Goal: Find specific page/section: Find specific page/section

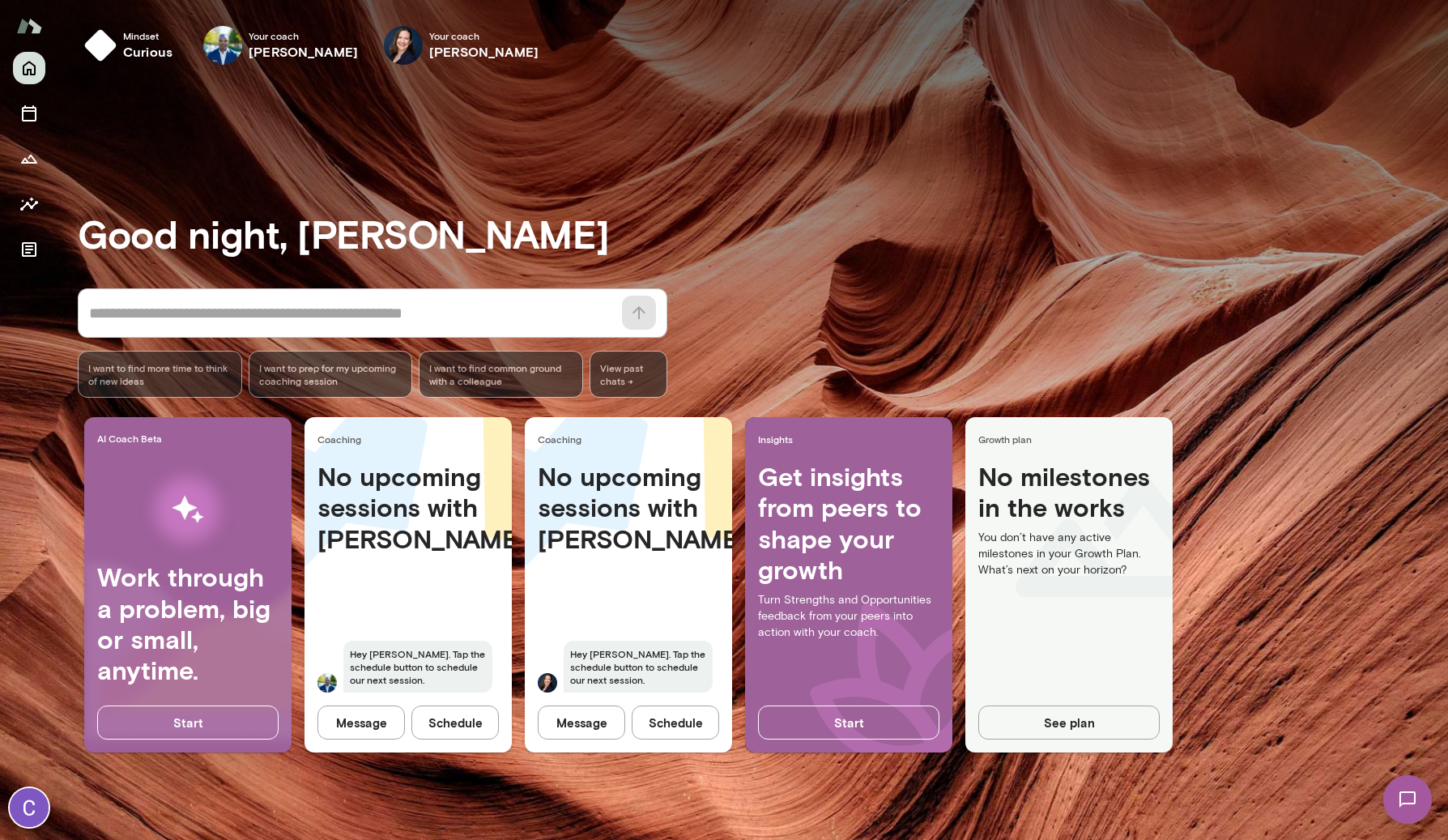
click at [460, 515] on h4 "No upcoming sessions with [PERSON_NAME]" at bounding box center [408, 507] width 181 height 93
click at [411, 558] on div "No upcoming sessions with [PERSON_NAME] [PERSON_NAME]. Tap the schedule button …" at bounding box center [408, 586] width 207 height 251
drag, startPoint x: 367, startPoint y: 495, endPoint x: 407, endPoint y: 586, distance: 99.4
click at [407, 586] on div "No upcoming sessions with [PERSON_NAME] [PERSON_NAME]. Tap the schedule button …" at bounding box center [408, 586] width 207 height 251
click at [410, 592] on div "No upcoming sessions with [PERSON_NAME] [PERSON_NAME]. Tap the schedule button …" at bounding box center [408, 586] width 207 height 251
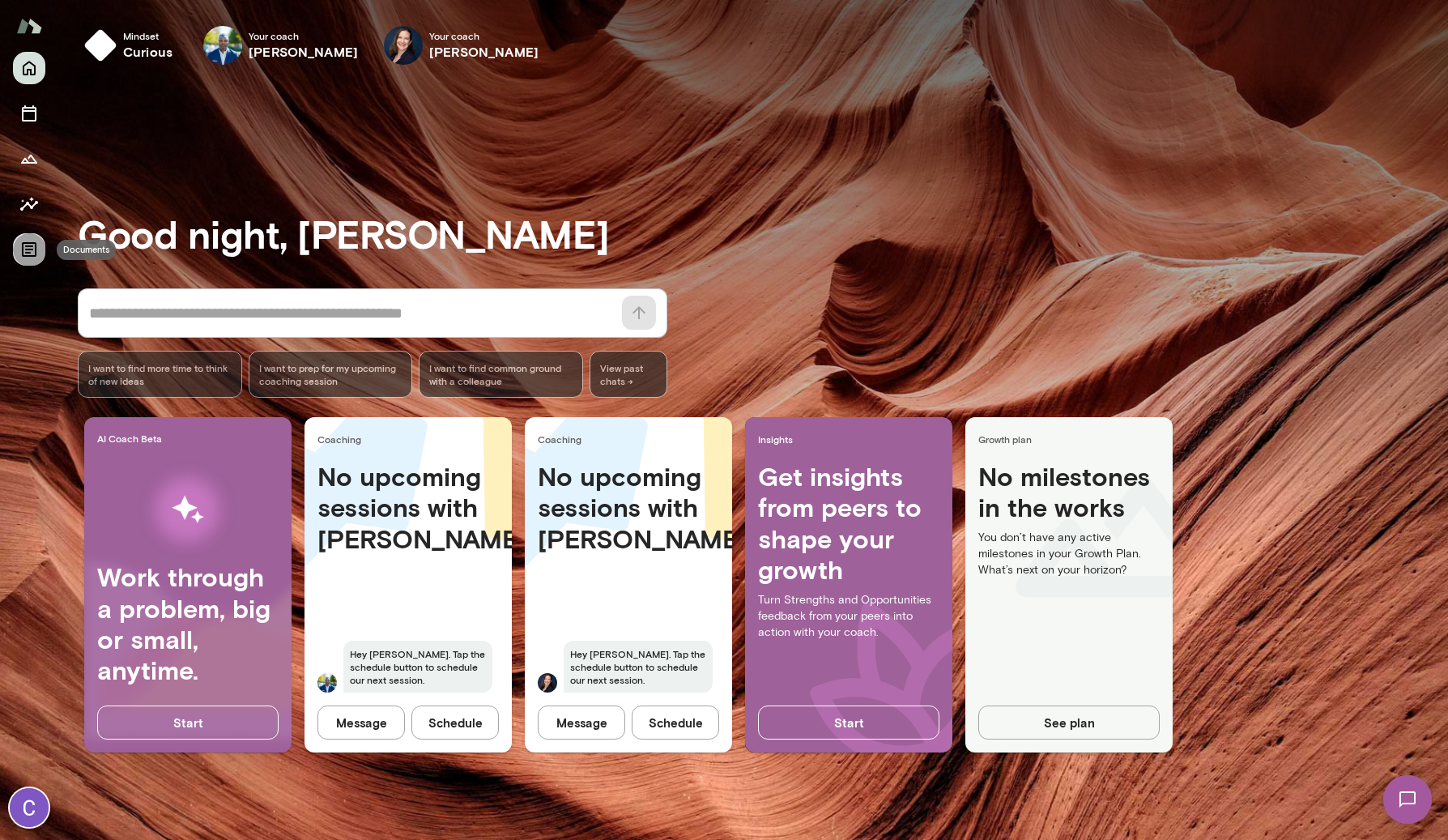
click at [31, 253] on icon "Documents" at bounding box center [29, 249] width 20 height 20
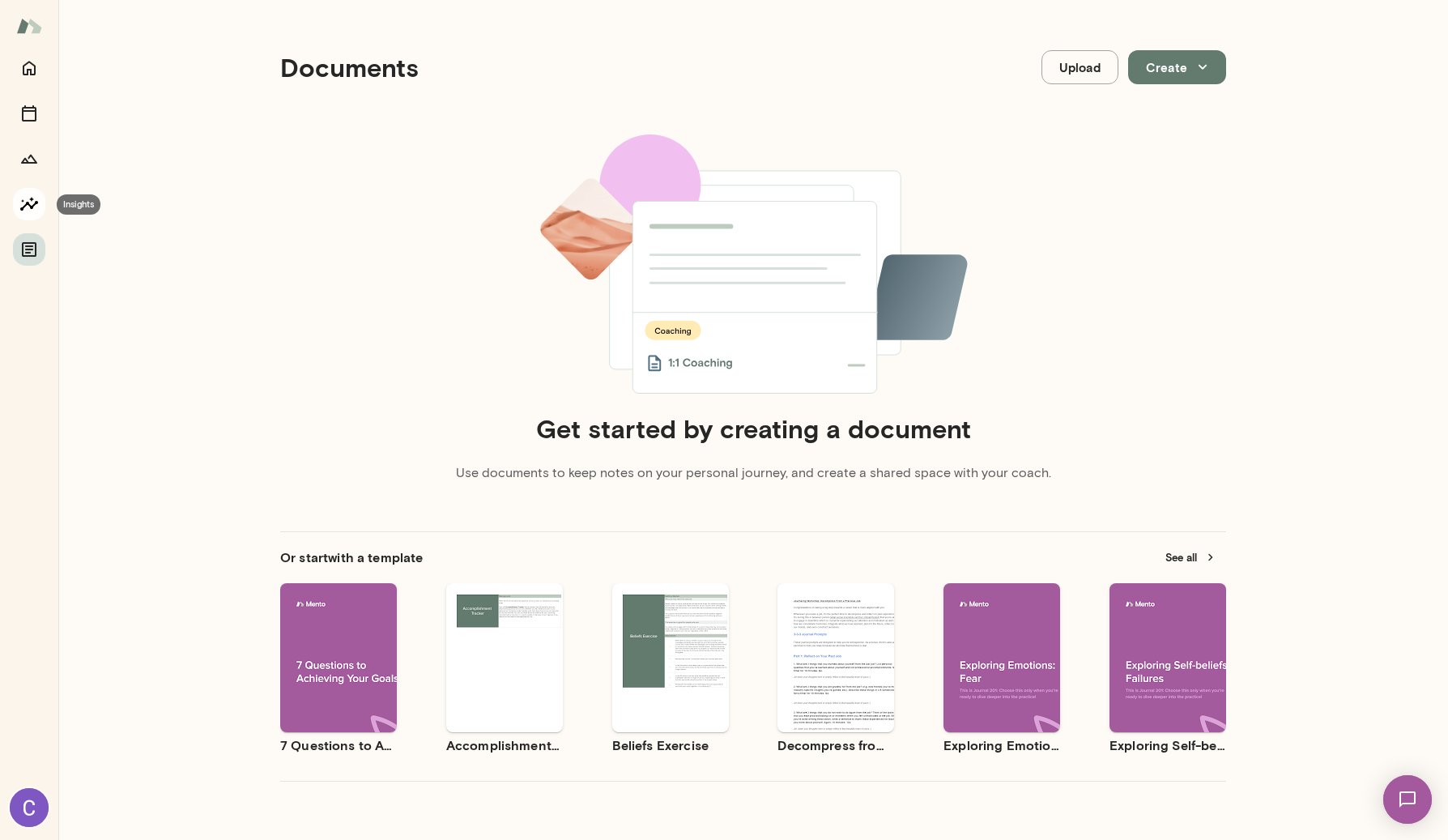
click at [22, 207] on icon "Insights" at bounding box center [28, 204] width 18 height 14
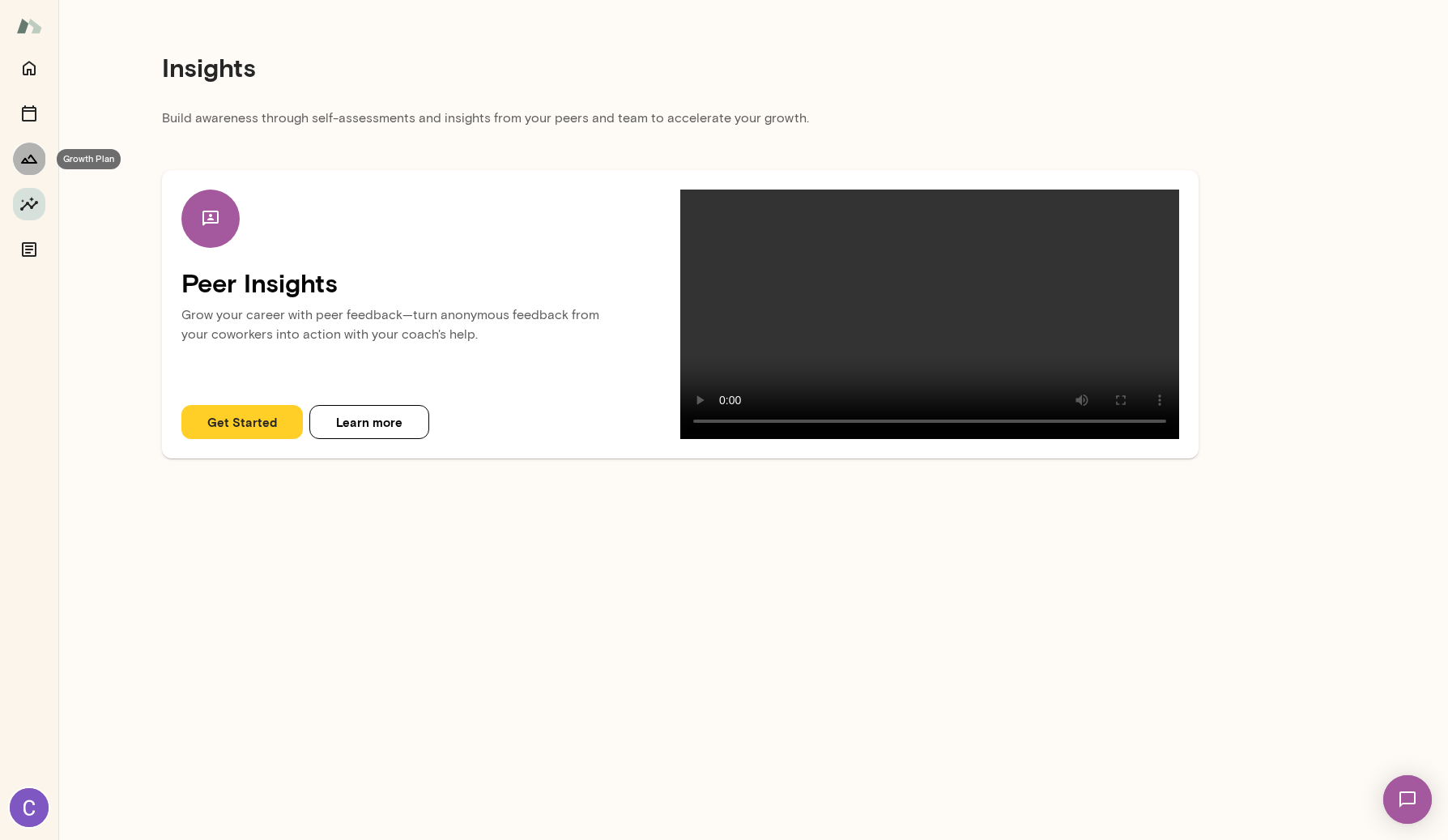
click at [23, 161] on icon "Growth Plan" at bounding box center [28, 159] width 16 height 9
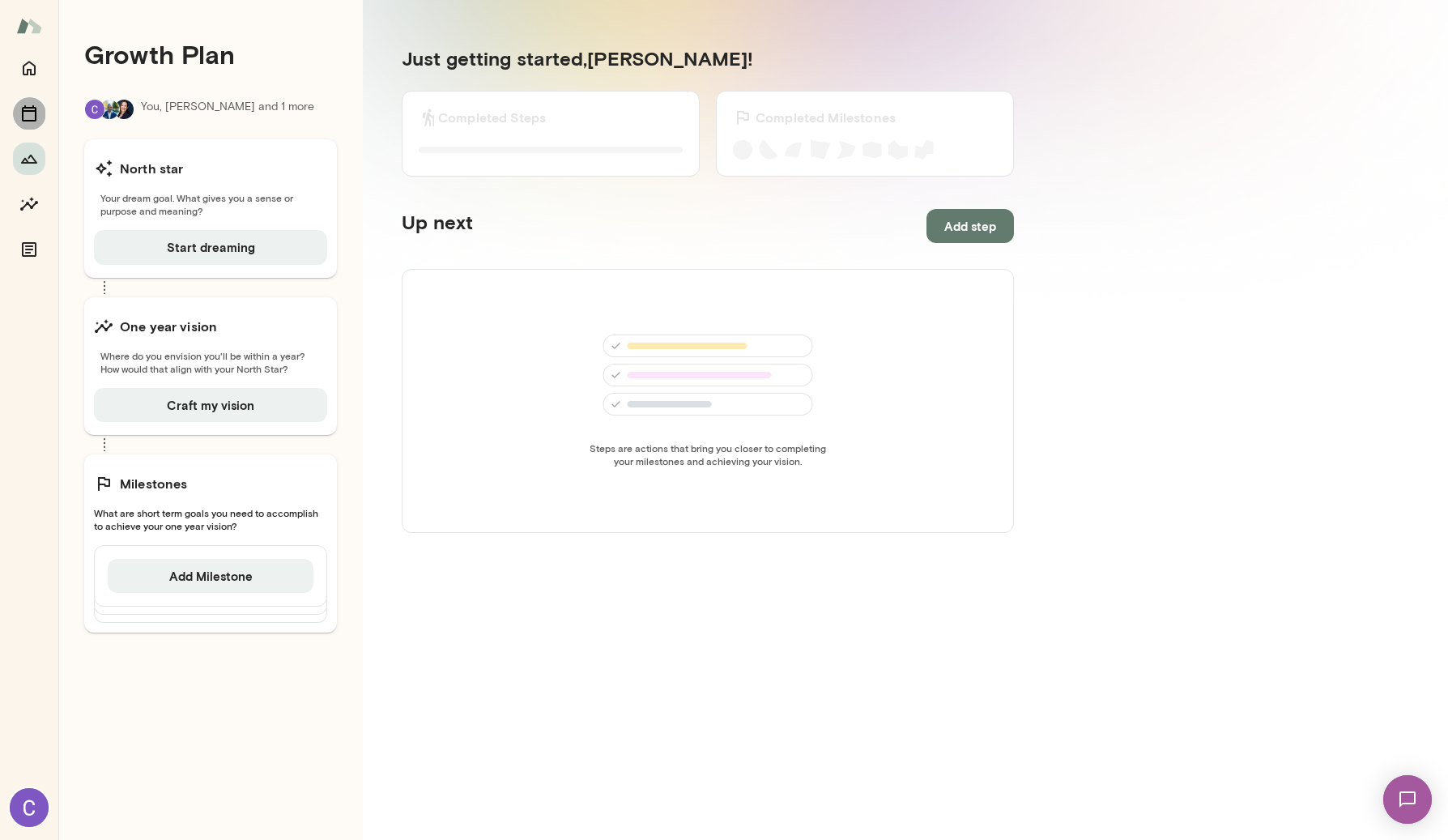
click at [16, 121] on button "Sessions" at bounding box center [29, 114] width 33 height 33
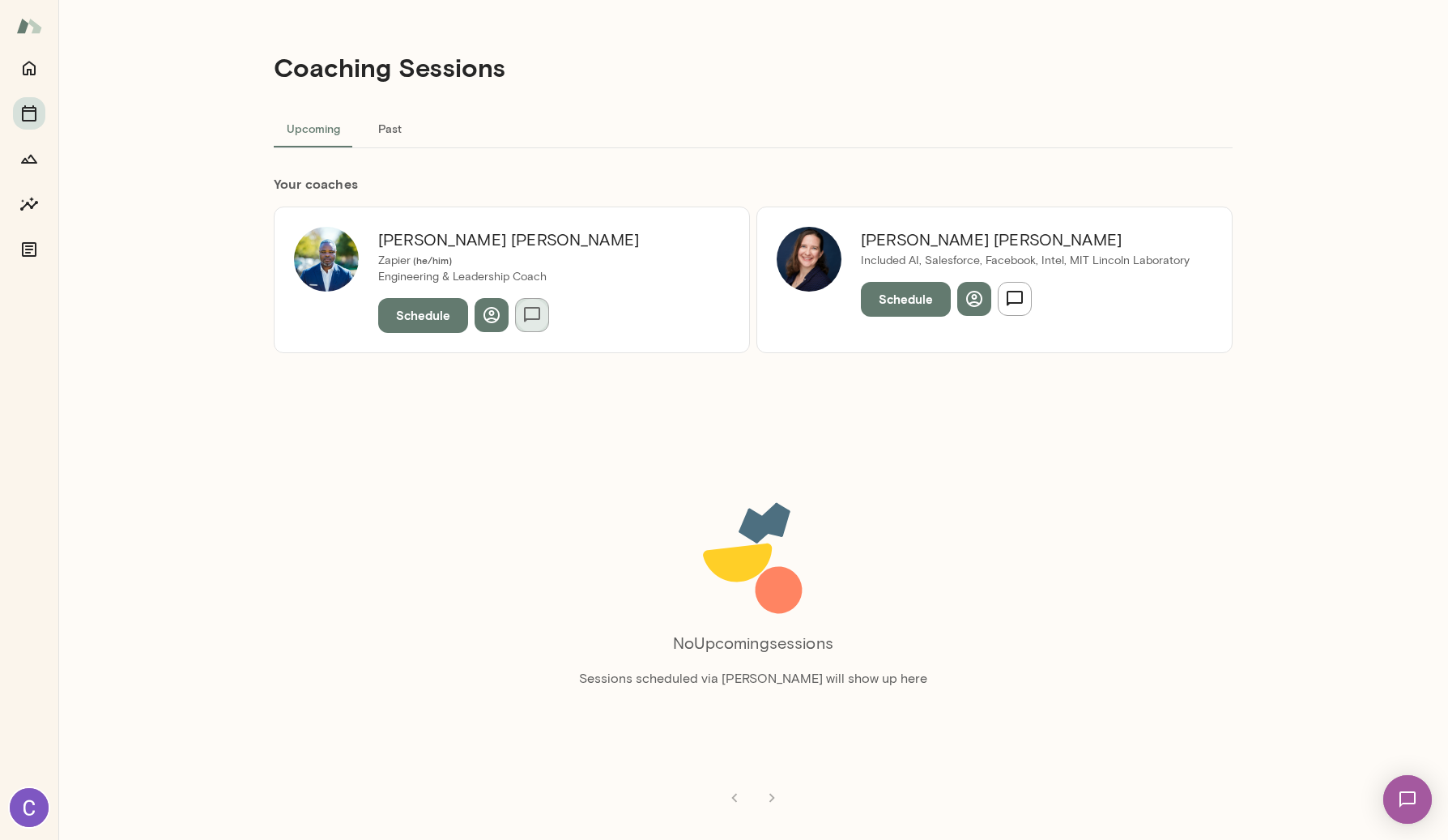
click at [527, 317] on icon "button" at bounding box center [532, 315] width 20 height 20
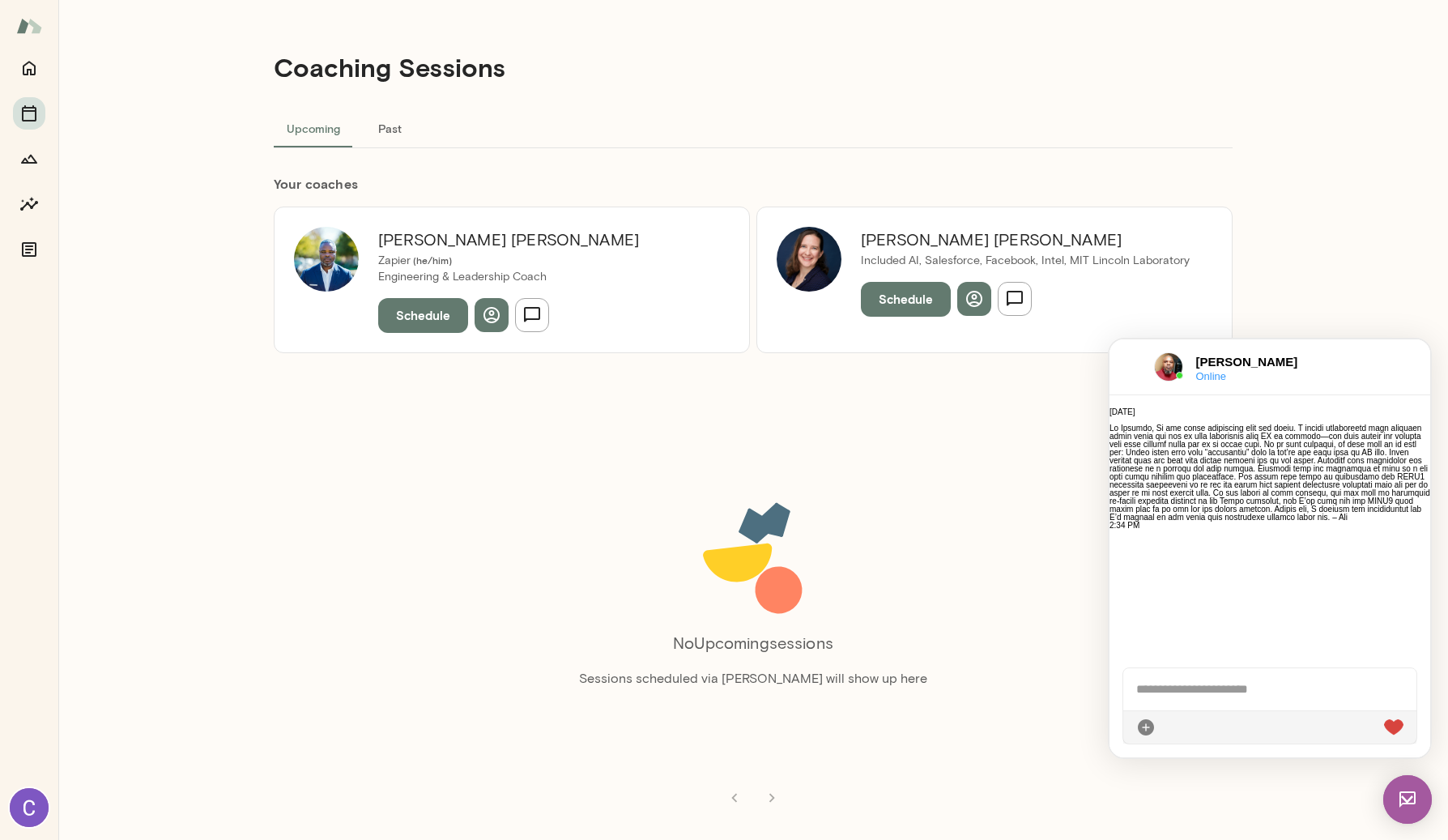
scroll to position [1534, 0]
click at [1015, 308] on icon "button" at bounding box center [1014, 298] width 20 height 20
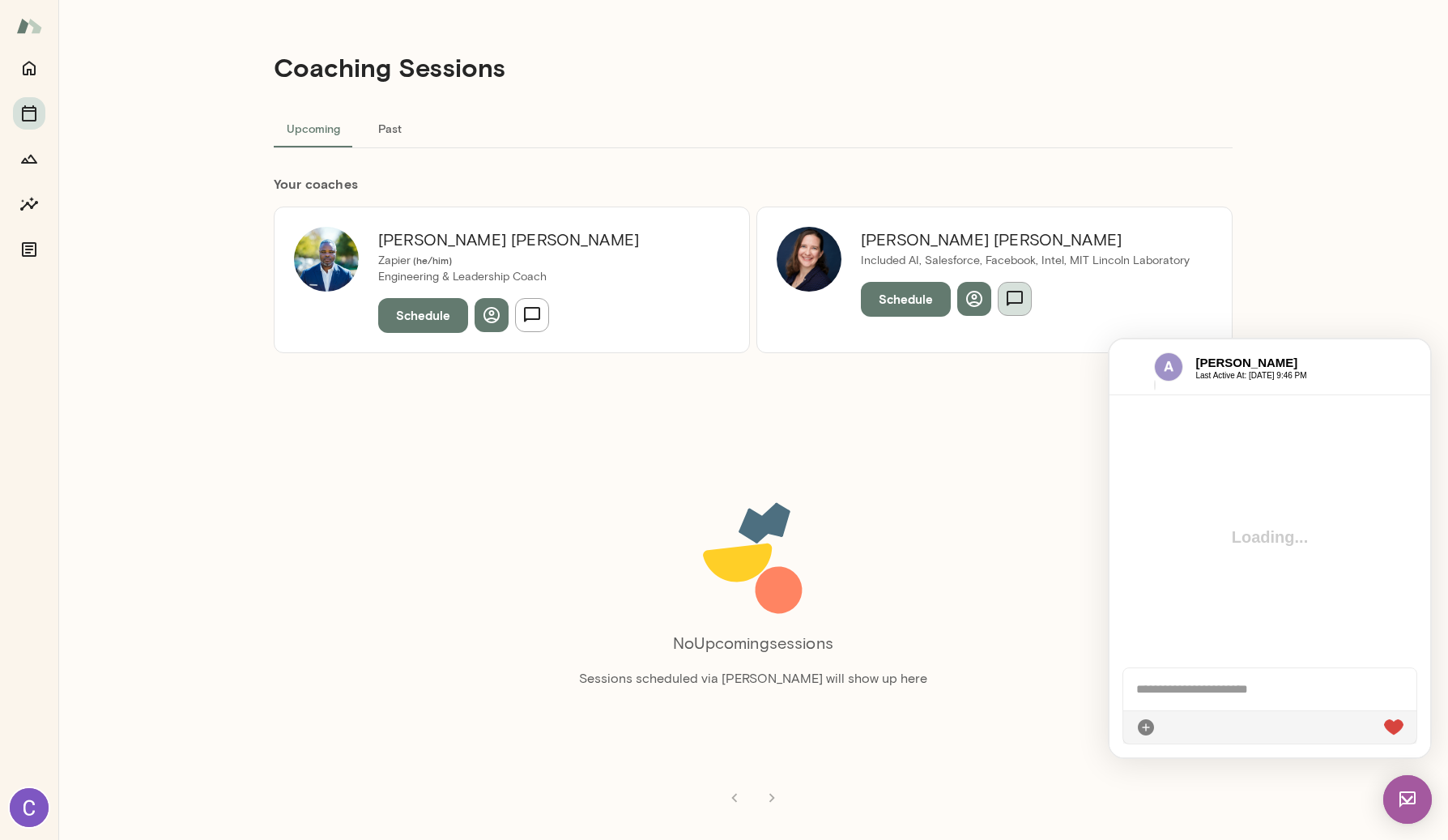
scroll to position [0, 0]
click at [523, 321] on icon "button" at bounding box center [532, 315] width 20 height 20
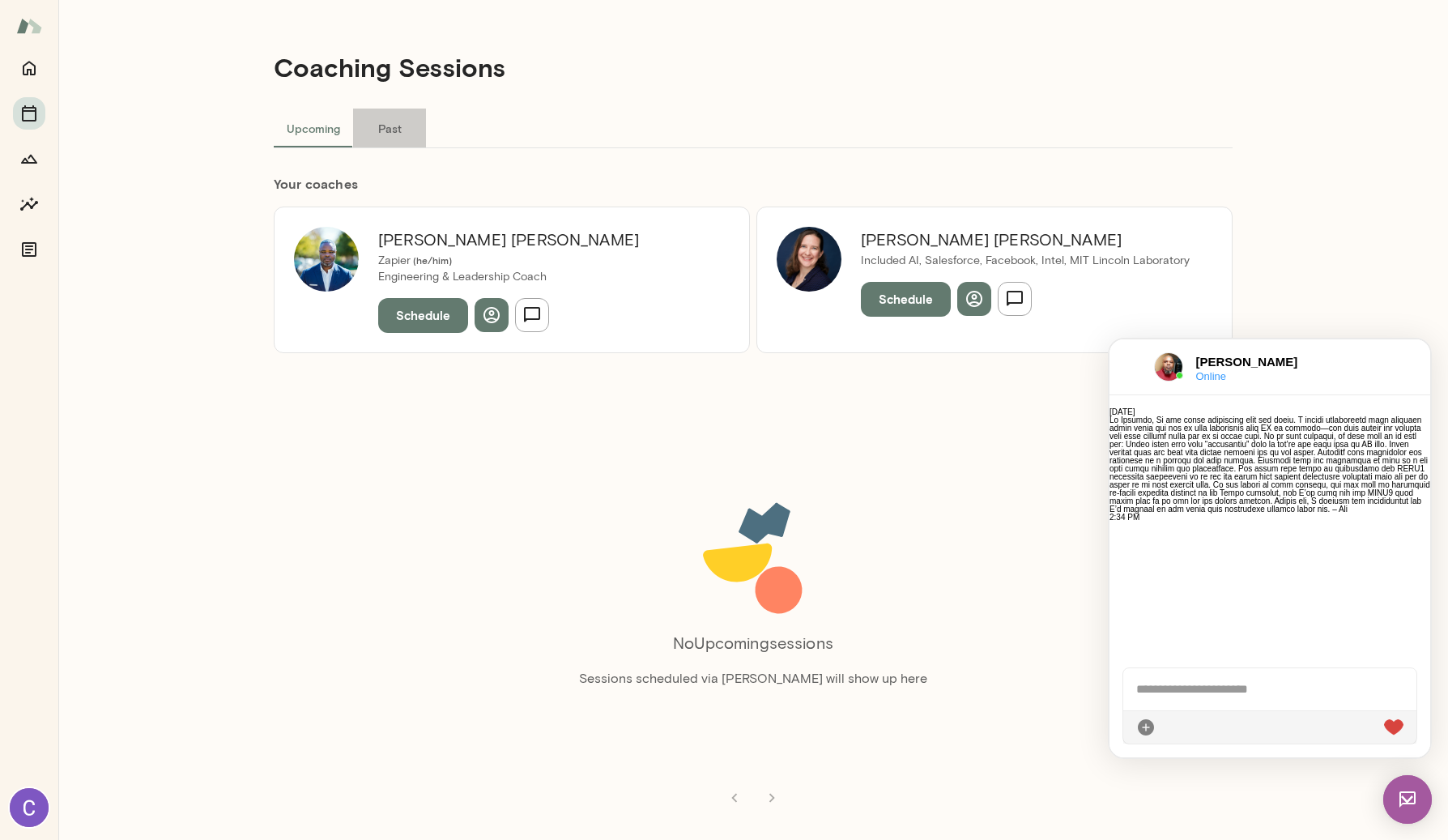
click at [401, 130] on button "Past" at bounding box center [389, 128] width 73 height 39
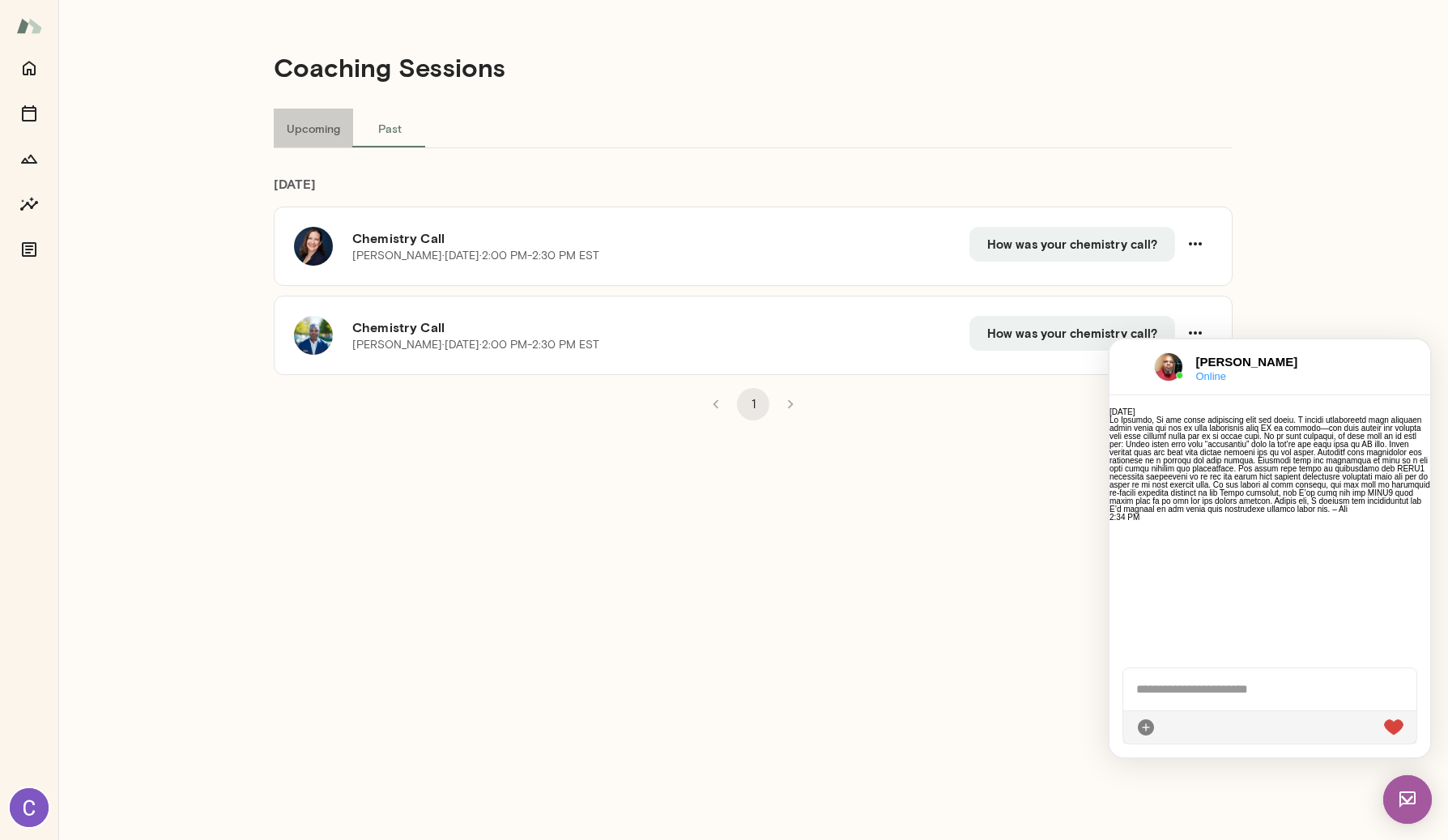
click at [326, 134] on button "Upcoming" at bounding box center [313, 128] width 79 height 39
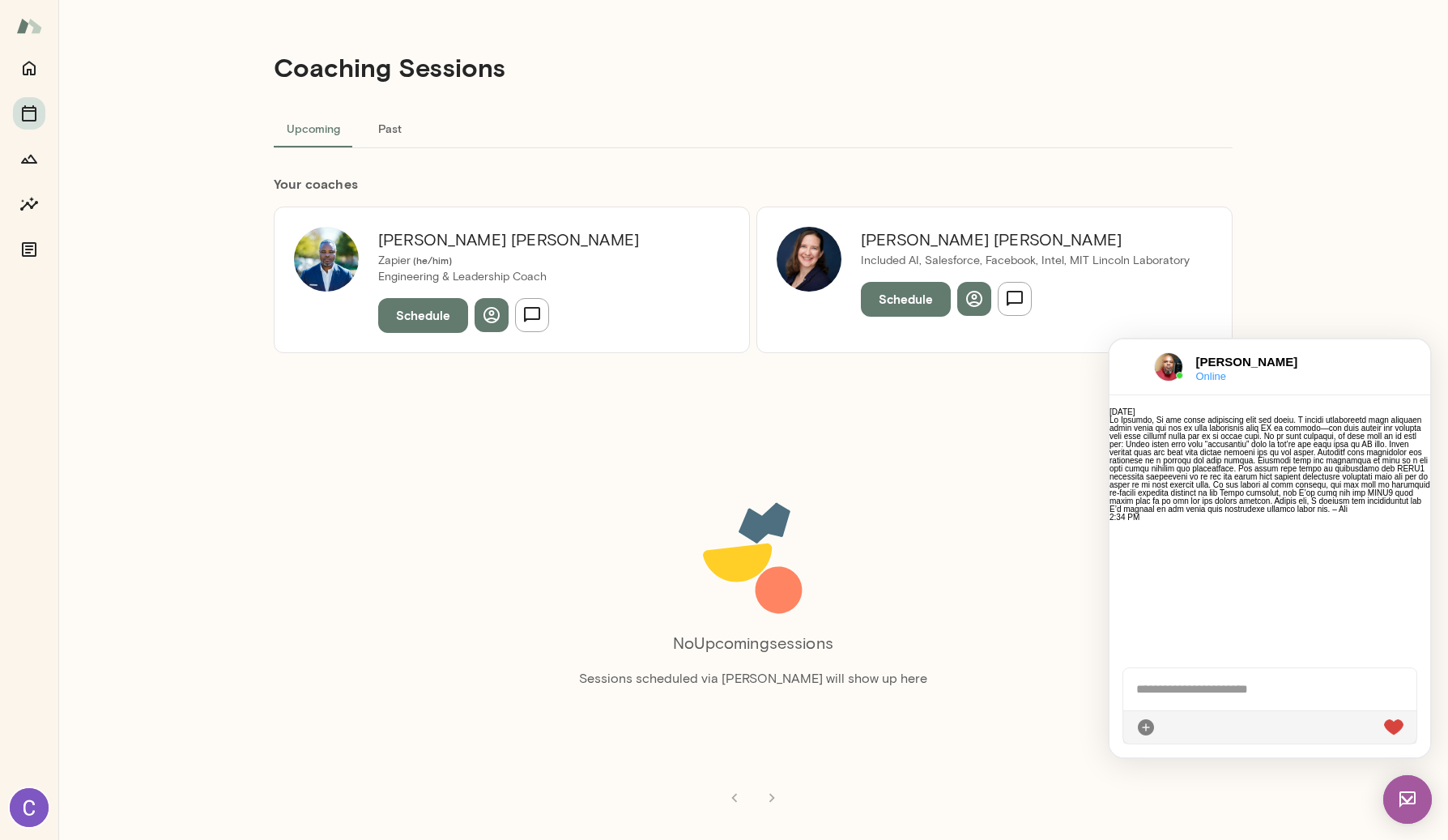
click at [912, 245] on h6 "[PERSON_NAME]" at bounding box center [1025, 240] width 329 height 26
click at [964, 298] on icon "button" at bounding box center [974, 298] width 20 height 20
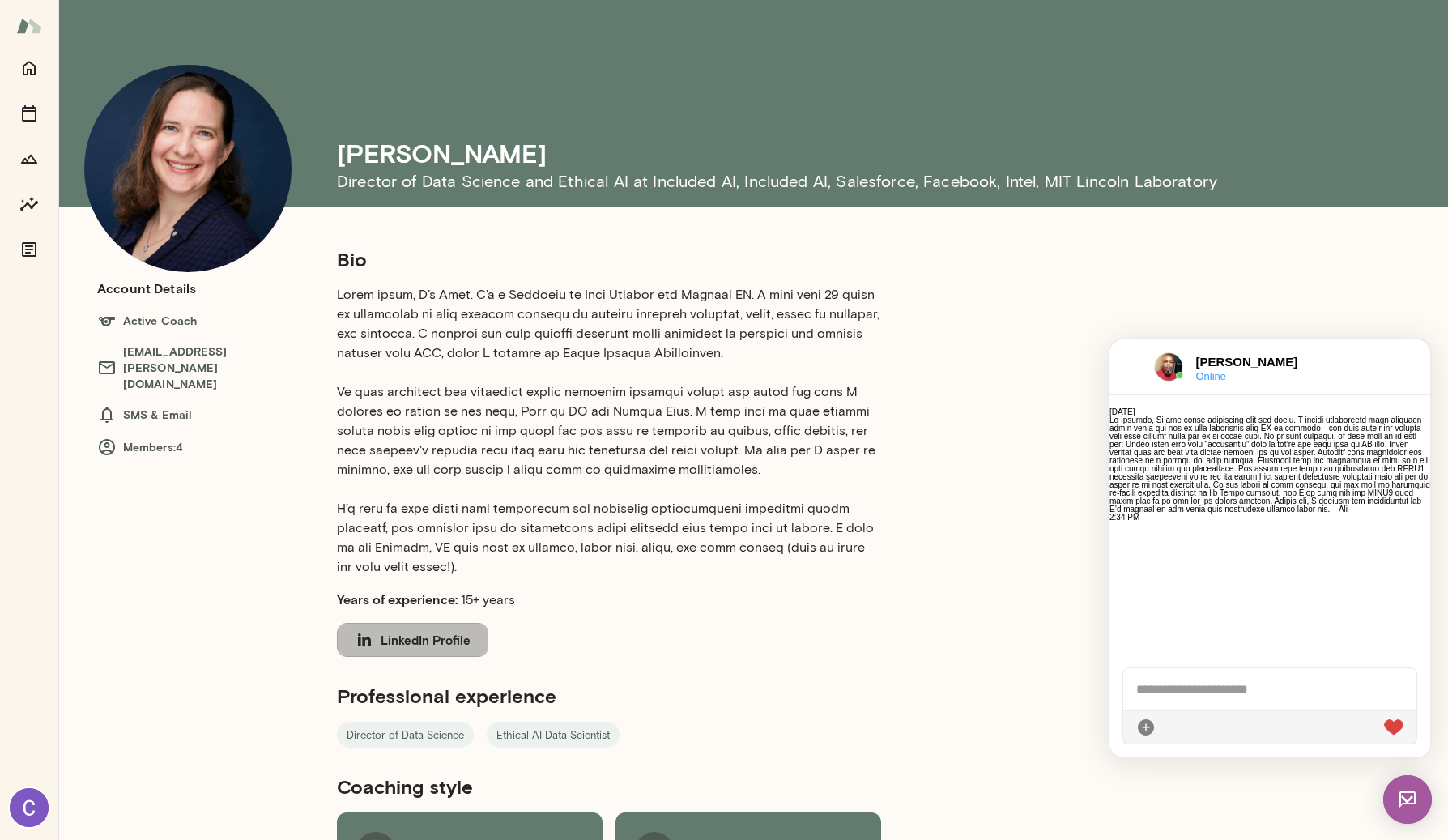
click at [461, 634] on button "LinkedIn Profile" at bounding box center [413, 639] width 152 height 34
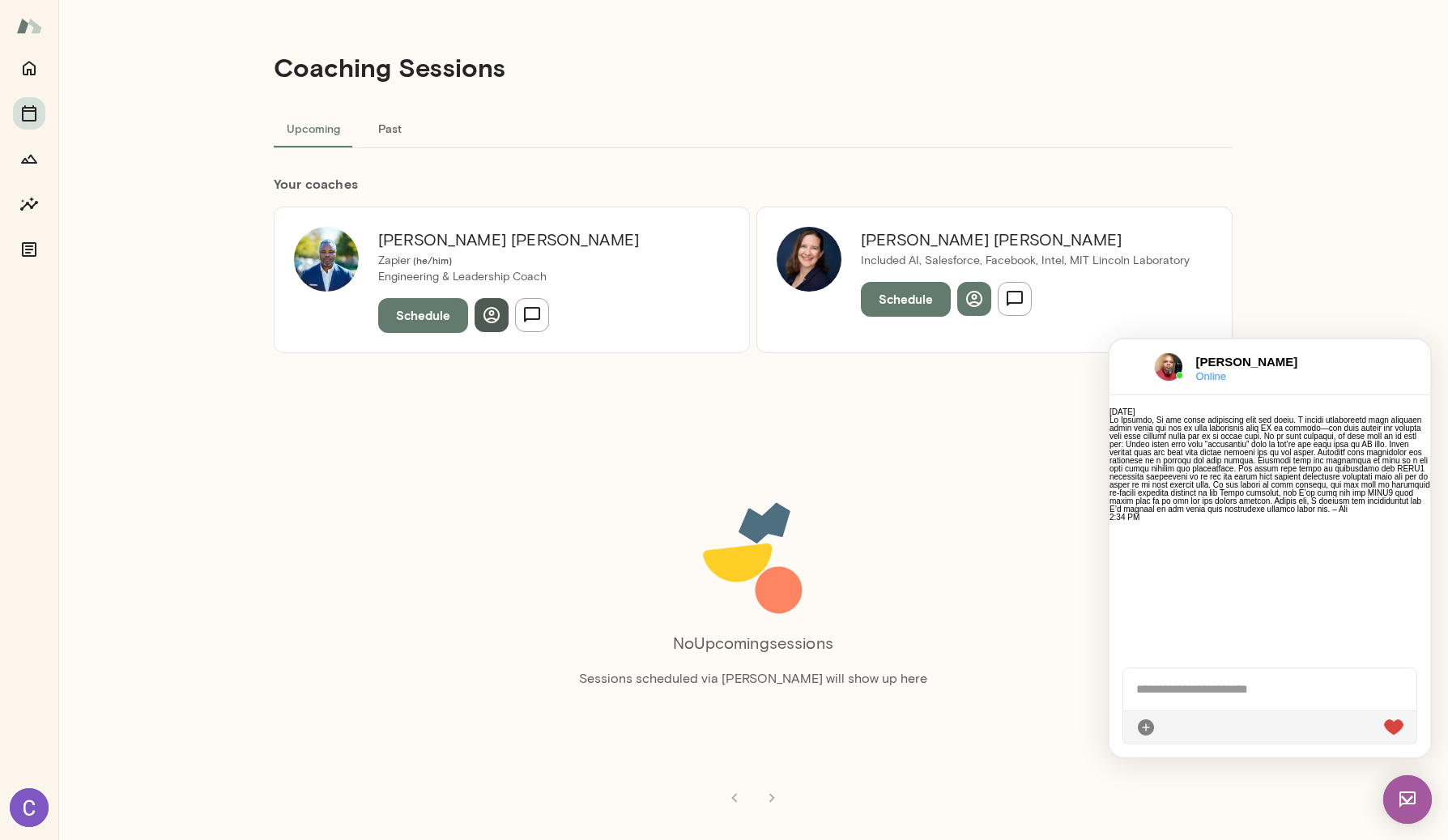
click at [482, 323] on icon "button" at bounding box center [492, 315] width 20 height 20
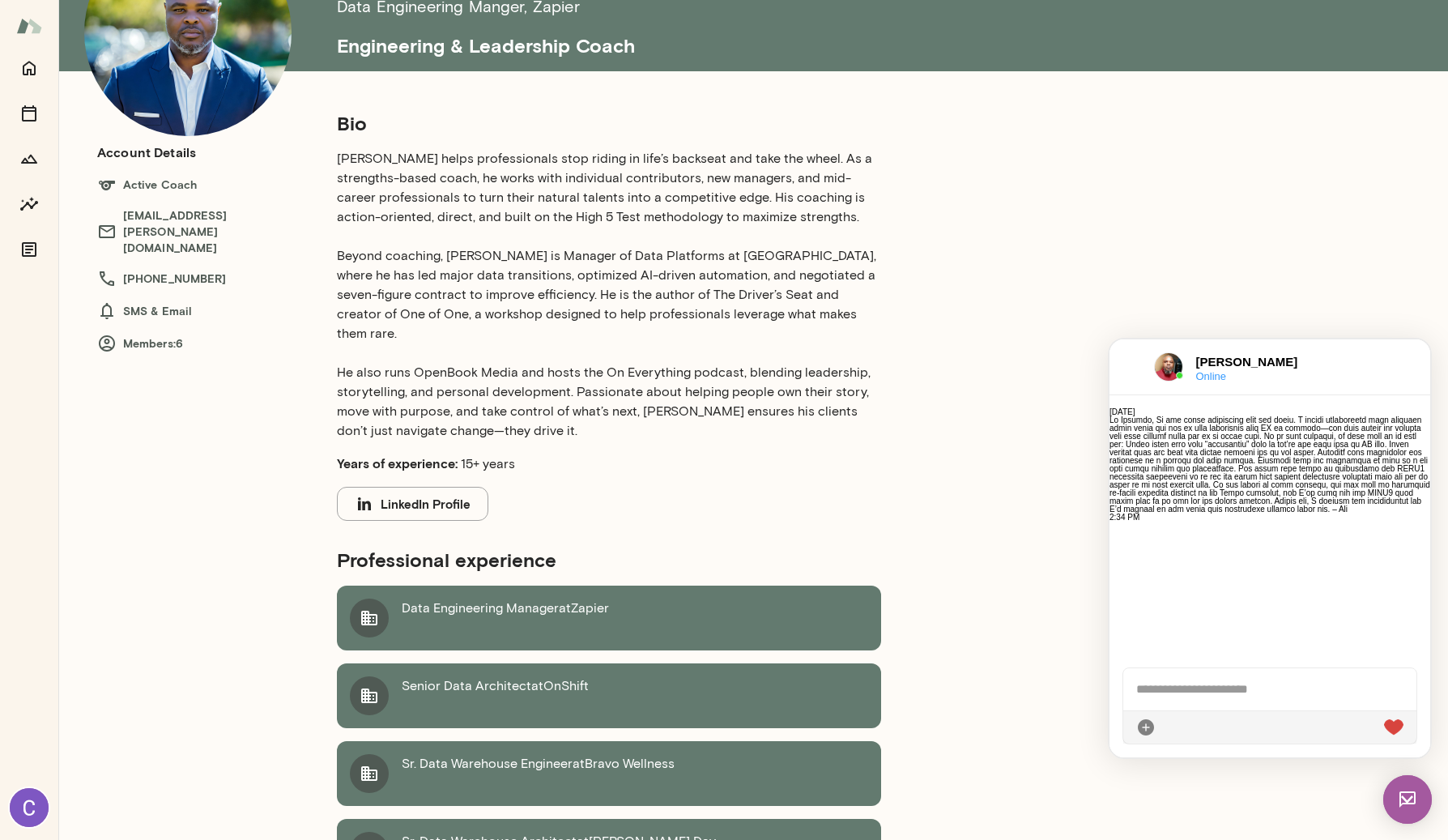
scroll to position [130, 0]
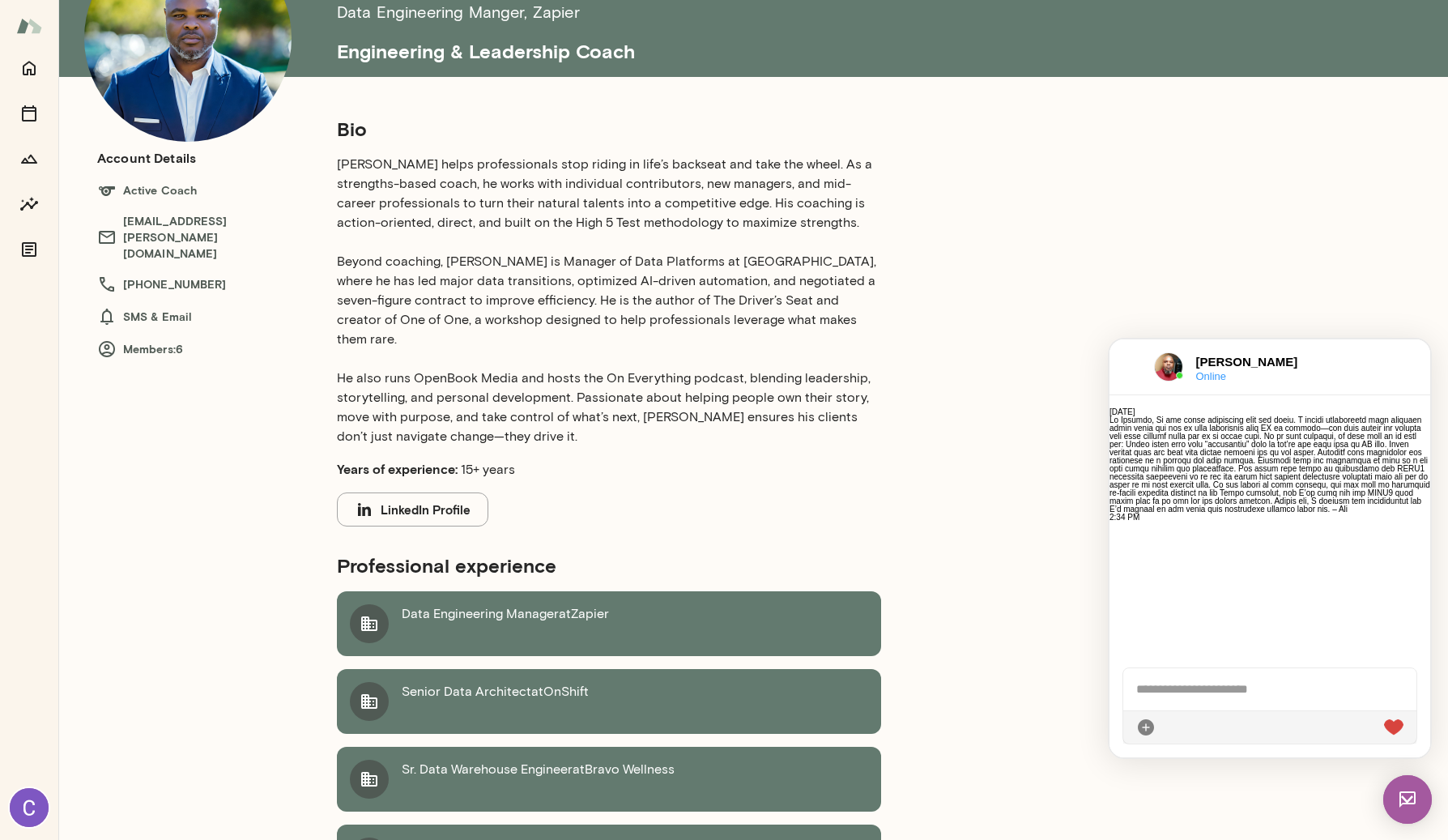
click at [423, 492] on button "LinkedIn Profile" at bounding box center [413, 509] width 152 height 34
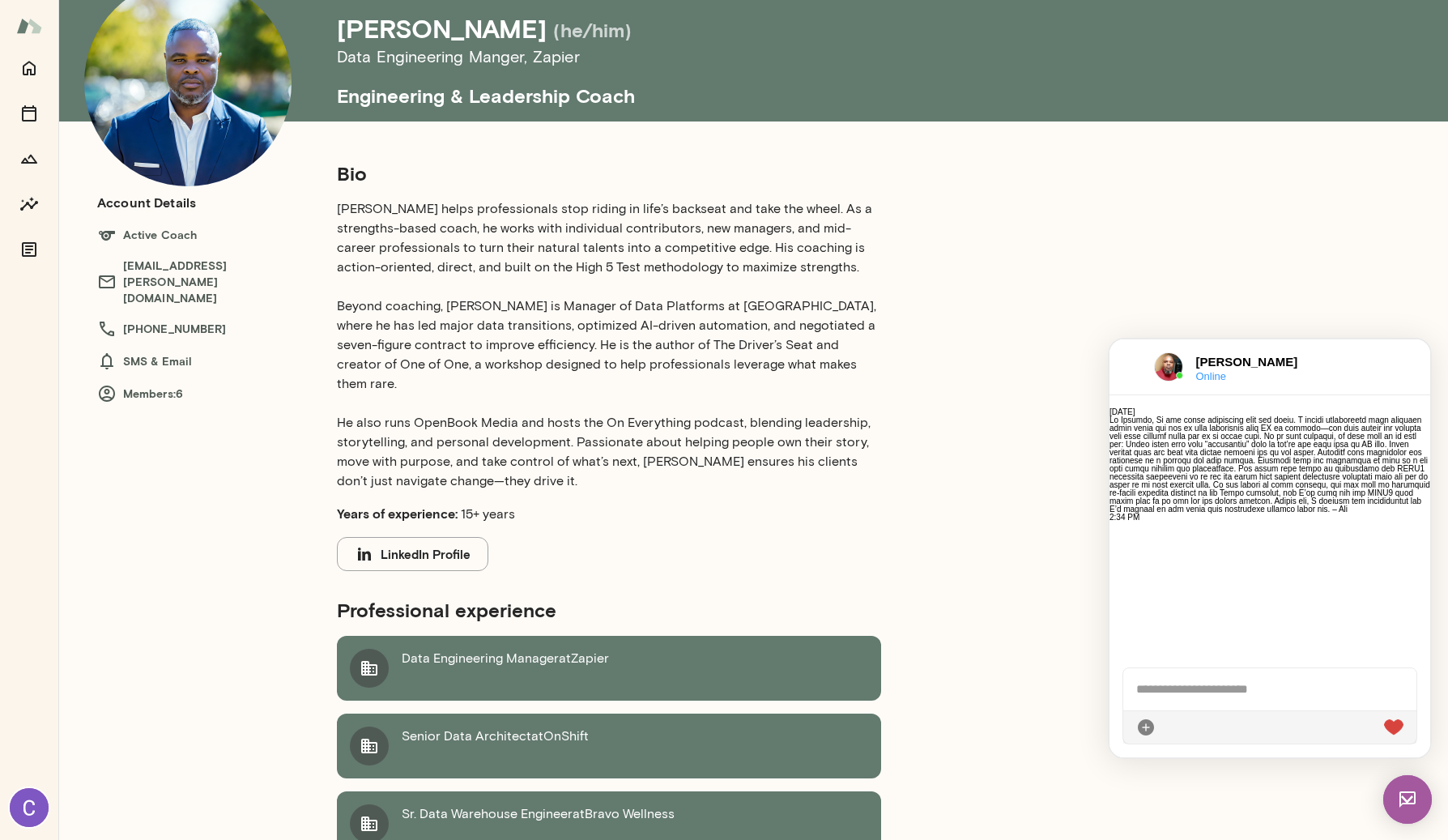
scroll to position [0, 0]
